Goal: Entertainment & Leisure: Consume media (video, audio)

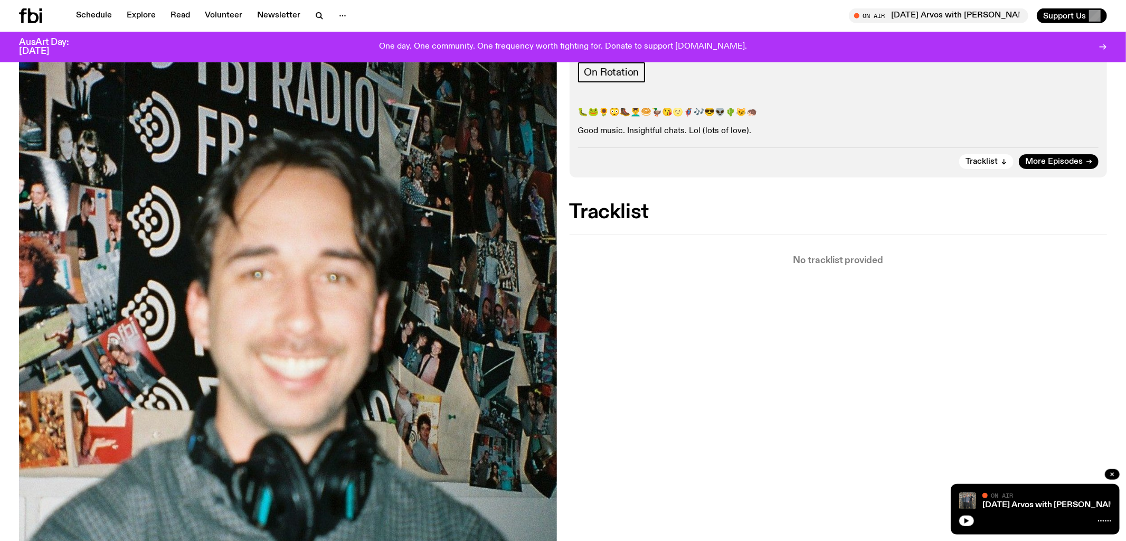
scroll to position [210, 0]
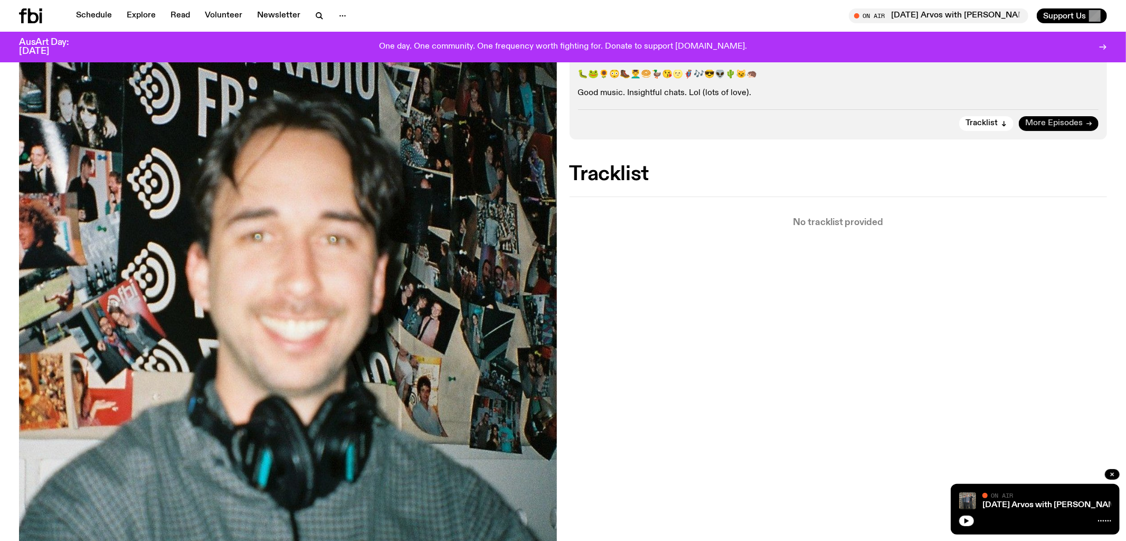
click at [1037, 122] on span "More Episodes" at bounding box center [1054, 123] width 58 height 8
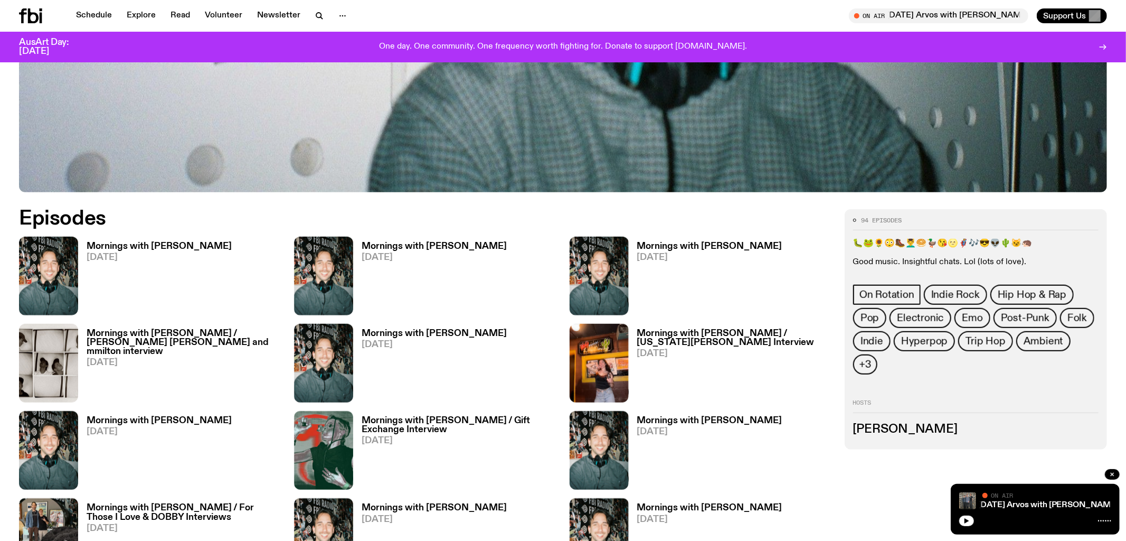
scroll to position [713, 0]
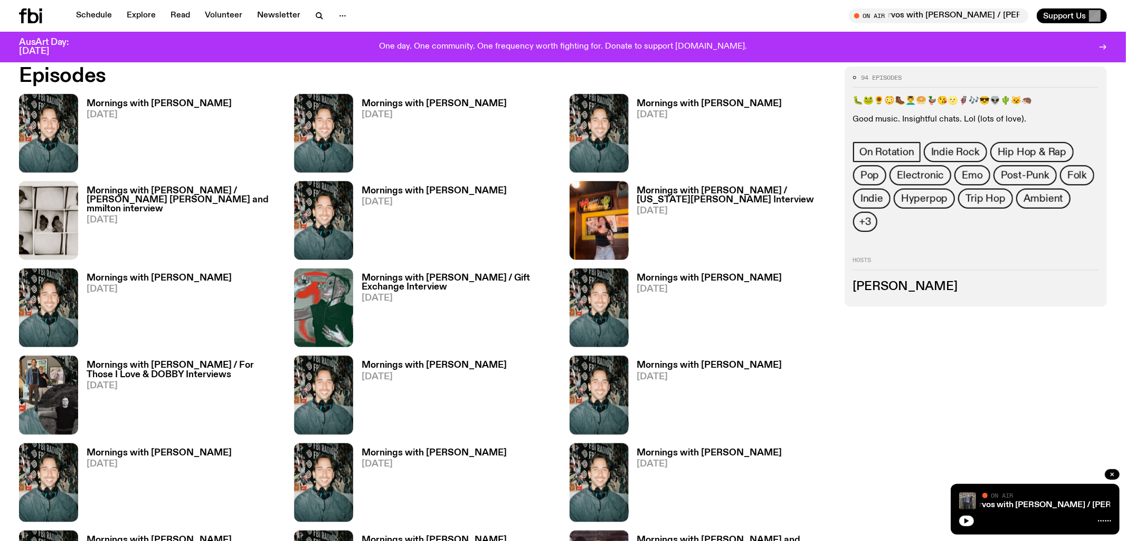
click at [155, 275] on h3 "Mornings with [PERSON_NAME]" at bounding box center [159, 277] width 145 height 9
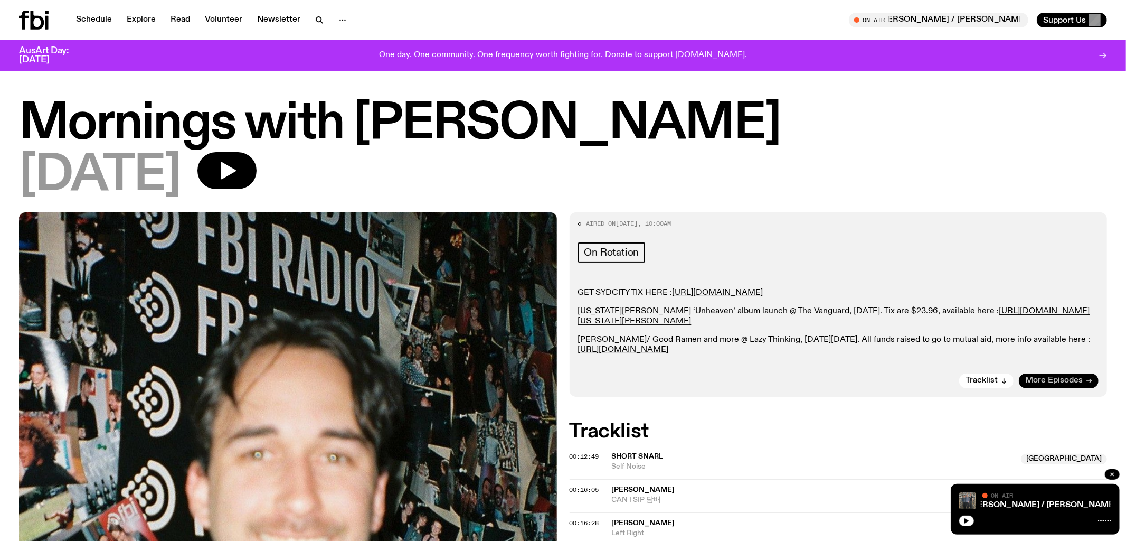
click at [1049, 379] on span "More Episodes" at bounding box center [1054, 380] width 58 height 8
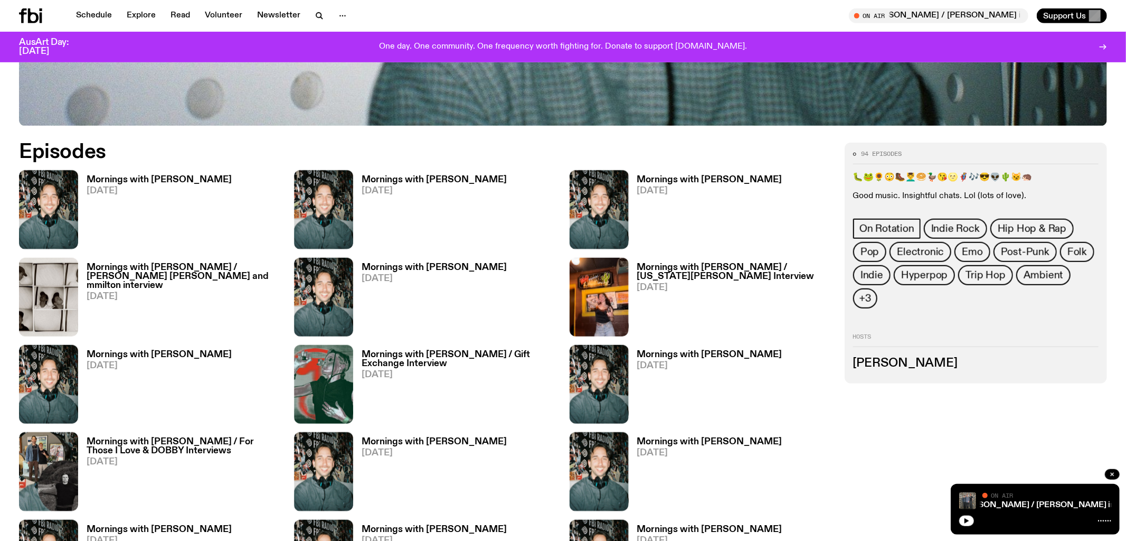
scroll to position [641, 0]
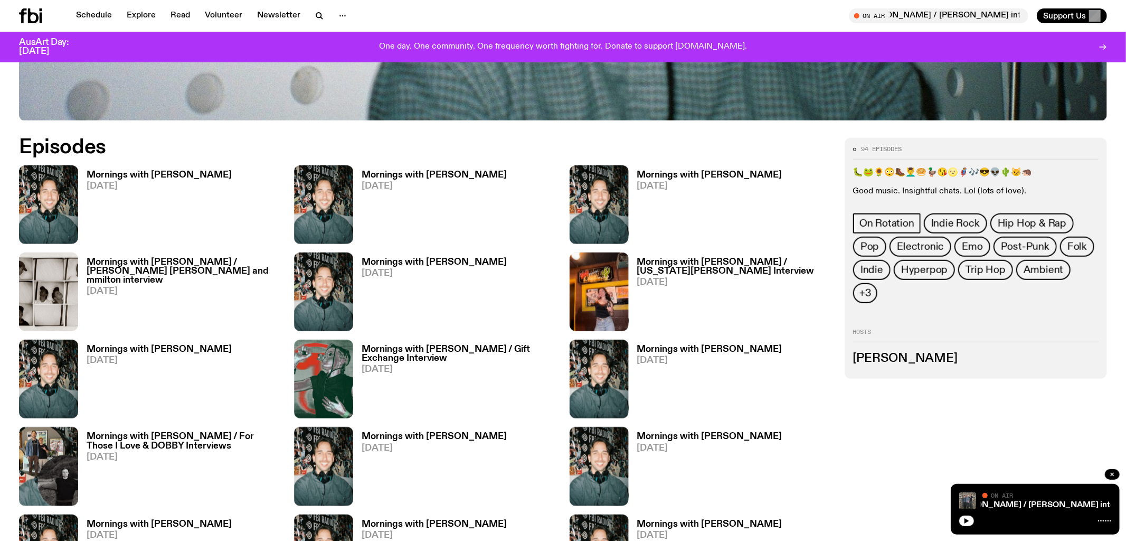
click at [180, 175] on h3 "Mornings with [PERSON_NAME]" at bounding box center [159, 175] width 145 height 9
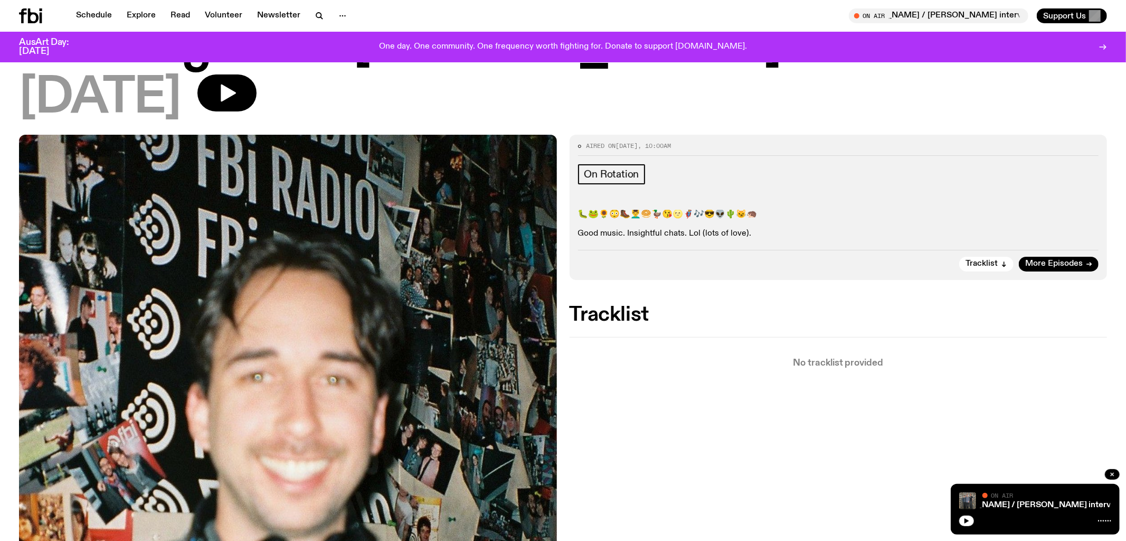
scroll to position [71, 0]
